Goal: Entertainment & Leisure: Consume media (video, audio)

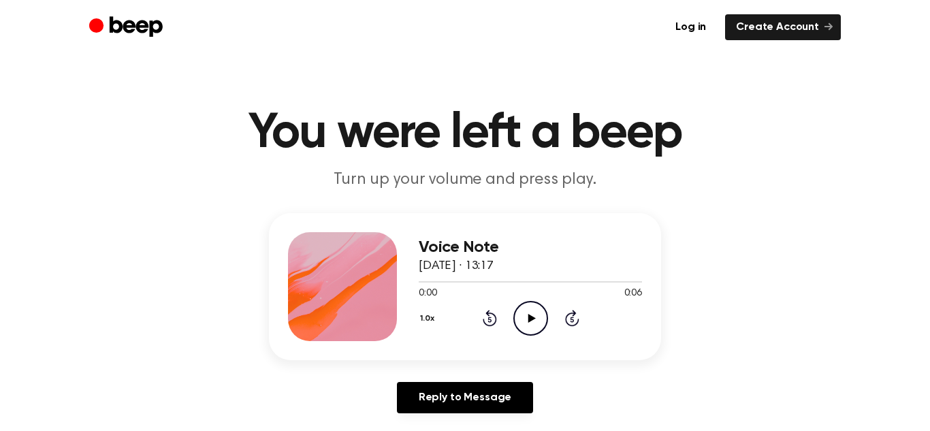
click at [528, 313] on icon "Play Audio" at bounding box center [530, 318] width 35 height 35
click at [525, 314] on icon "Play Audio" at bounding box center [530, 318] width 35 height 35
click at [536, 323] on icon "Play Audio" at bounding box center [530, 318] width 35 height 35
click at [526, 306] on icon "Play Audio" at bounding box center [530, 318] width 35 height 35
click at [527, 312] on icon "Play Audio" at bounding box center [530, 318] width 35 height 35
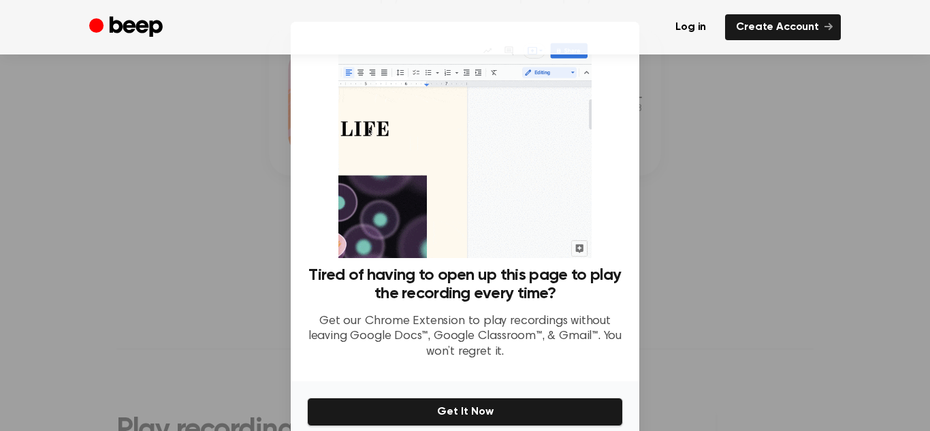
scroll to position [186, 0]
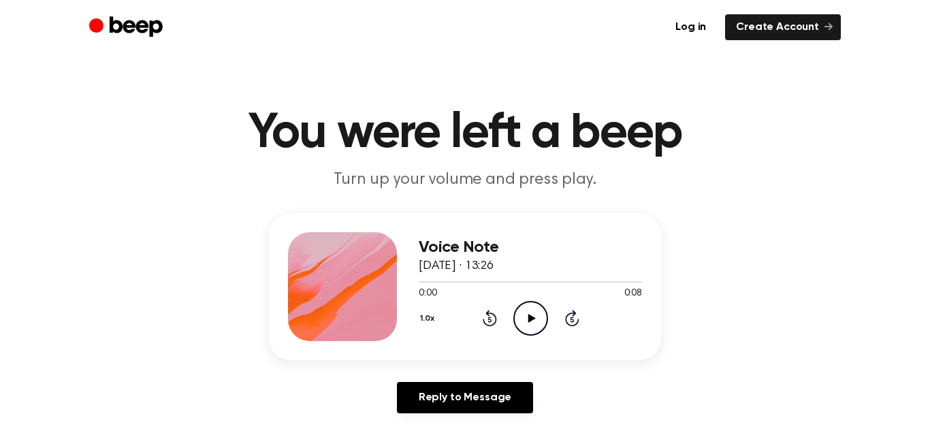
click at [520, 314] on icon "Play Audio" at bounding box center [530, 318] width 35 height 35
